Goal: Transaction & Acquisition: Subscribe to service/newsletter

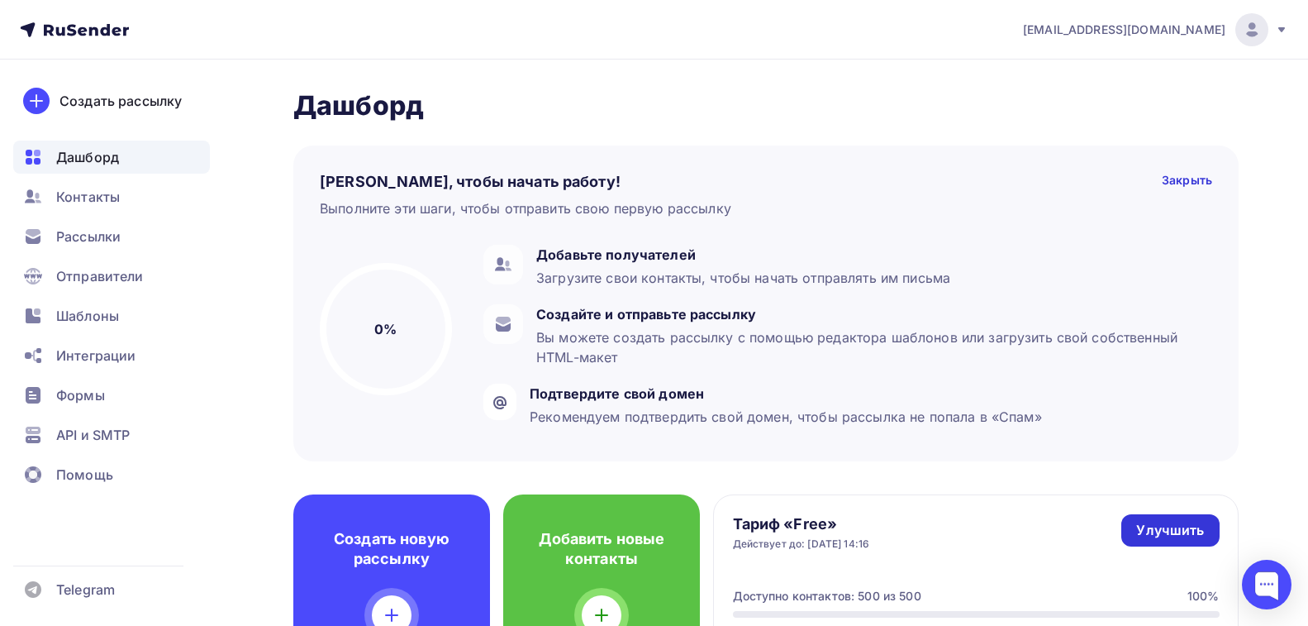
click at [1162, 539] on div "Улучшить" at bounding box center [1170, 530] width 68 height 19
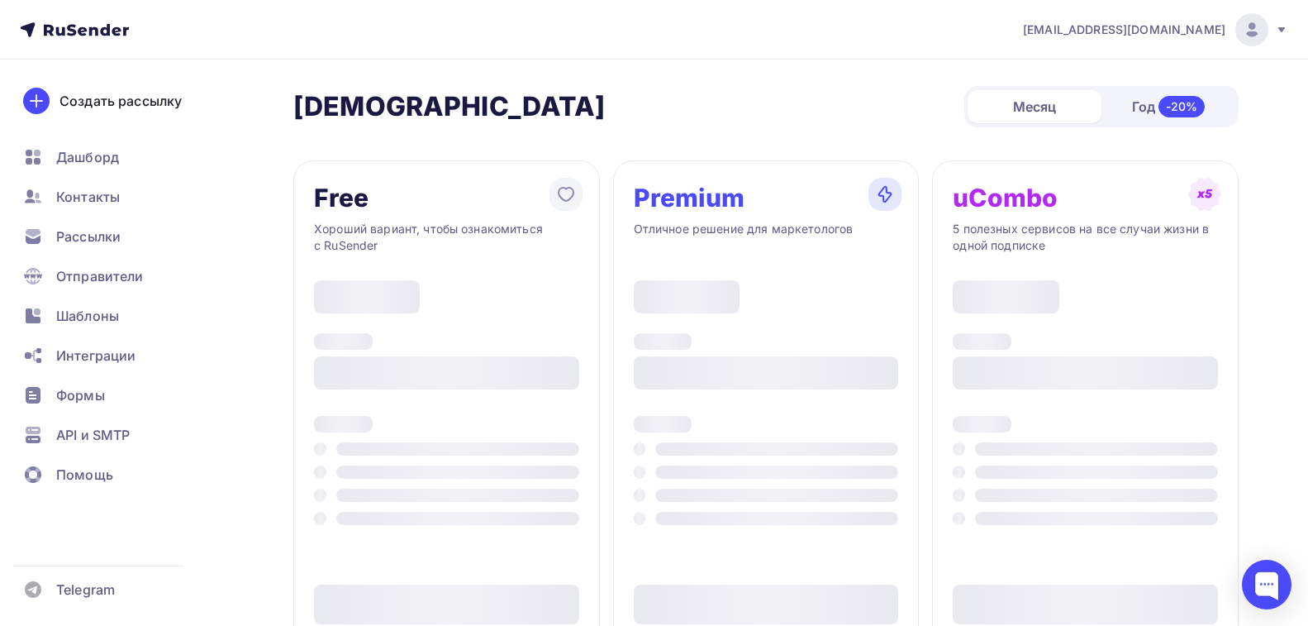
type input "500"
type input "100"
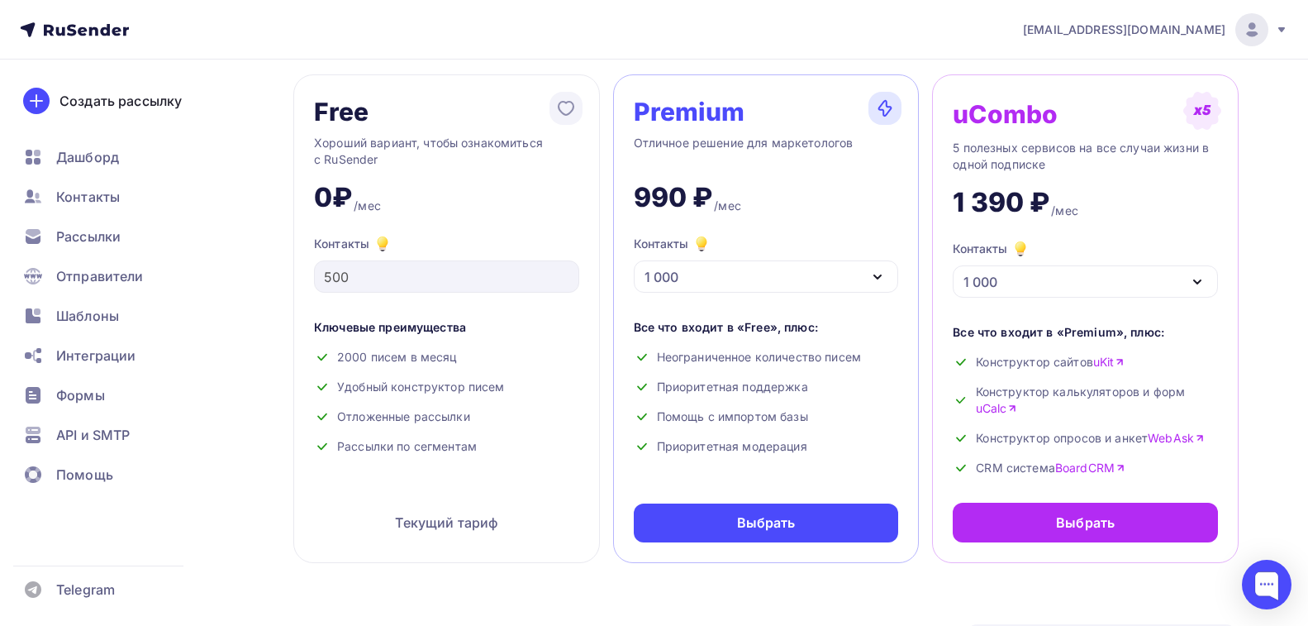
scroll to position [83, 0]
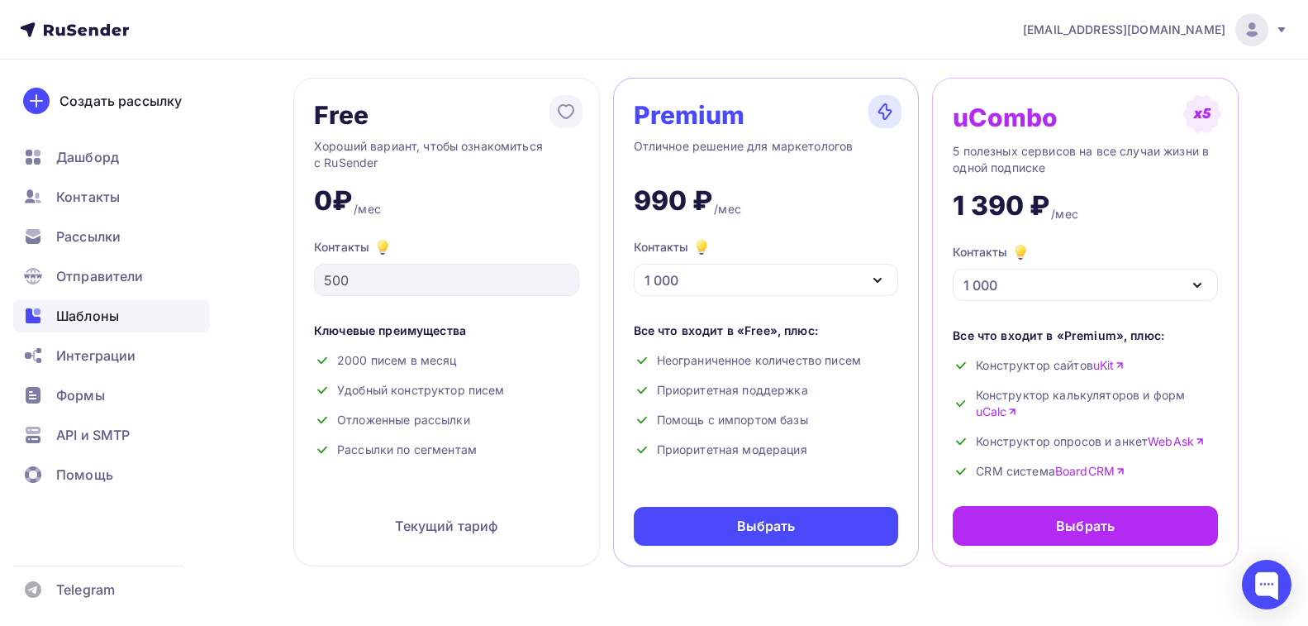
click at [109, 317] on span "Шаблоны" at bounding box center [87, 316] width 63 height 20
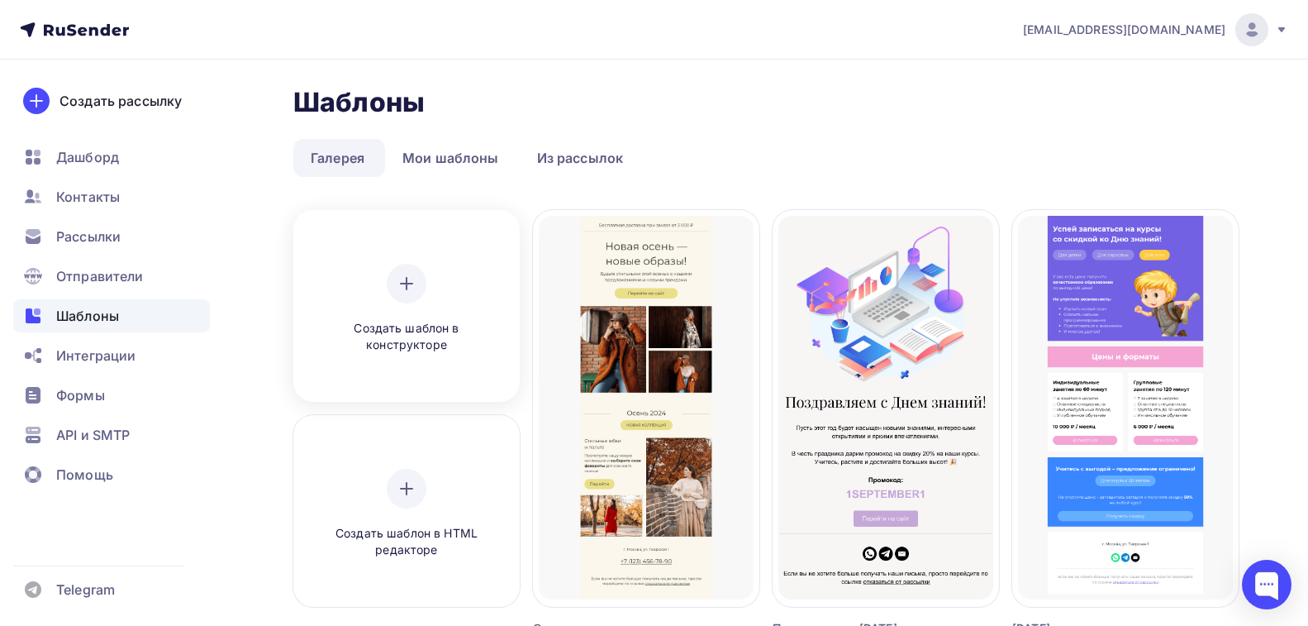
click at [398, 288] on icon at bounding box center [407, 284] width 20 height 20
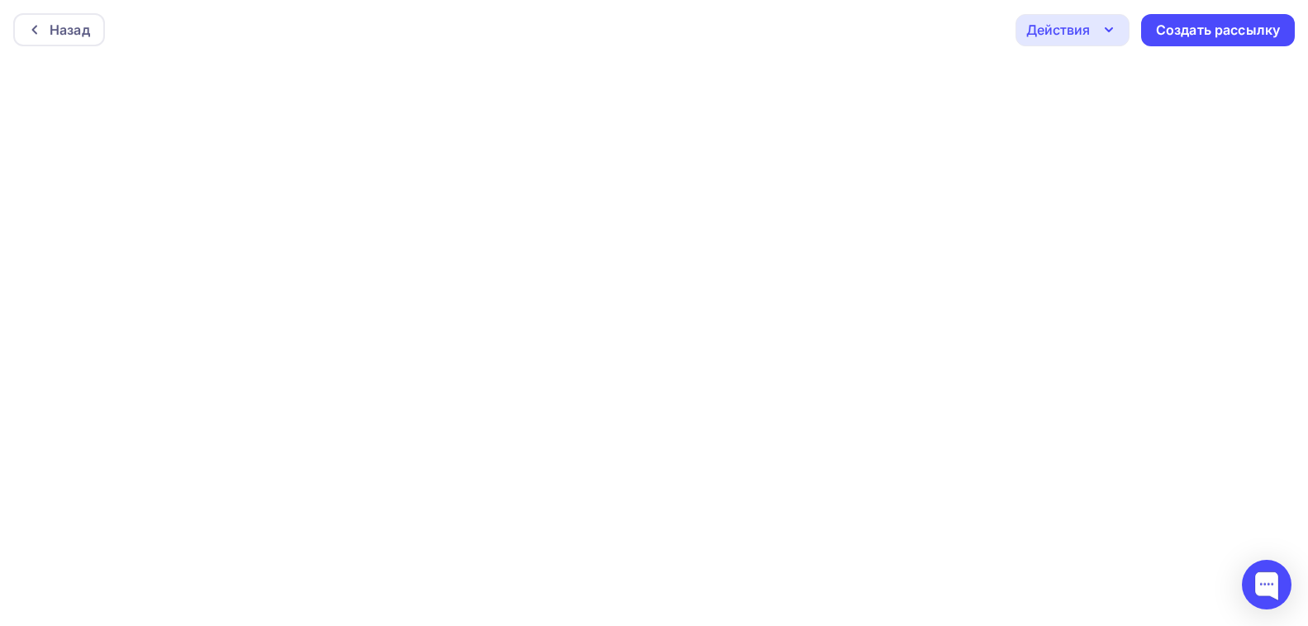
scroll to position [4, 0]
